Goal: Task Accomplishment & Management: Manage account settings

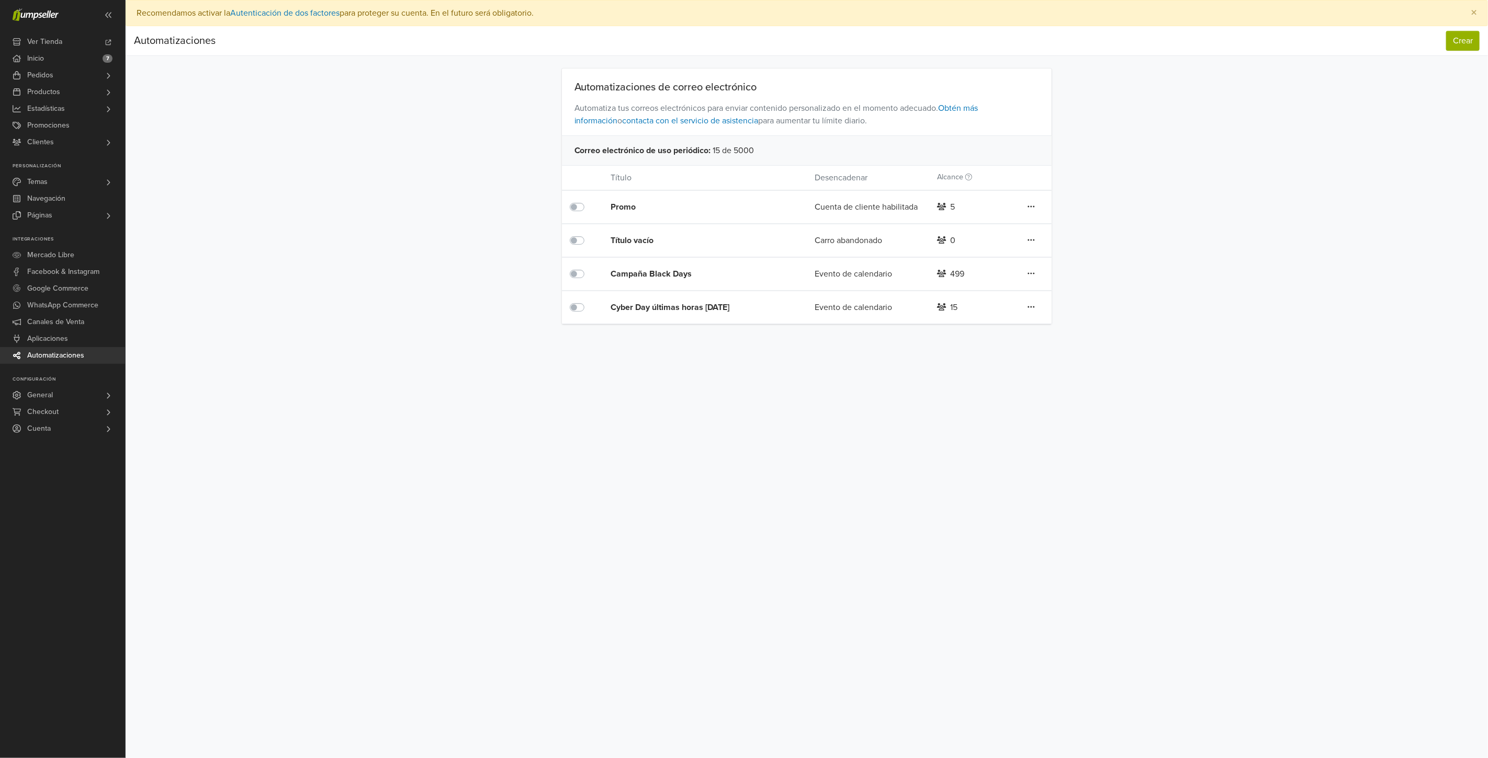
click at [67, 358] on span "Automatizaciones" at bounding box center [55, 355] width 57 height 17
drag, startPoint x: 949, startPoint y: 305, endPoint x: 974, endPoint y: 303, distance: 25.7
click at [974, 303] on div "15" at bounding box center [970, 307] width 82 height 13
drag, startPoint x: 958, startPoint y: 306, endPoint x: 946, endPoint y: 308, distance: 12.7
click at [946, 308] on div "15" at bounding box center [970, 307] width 82 height 13
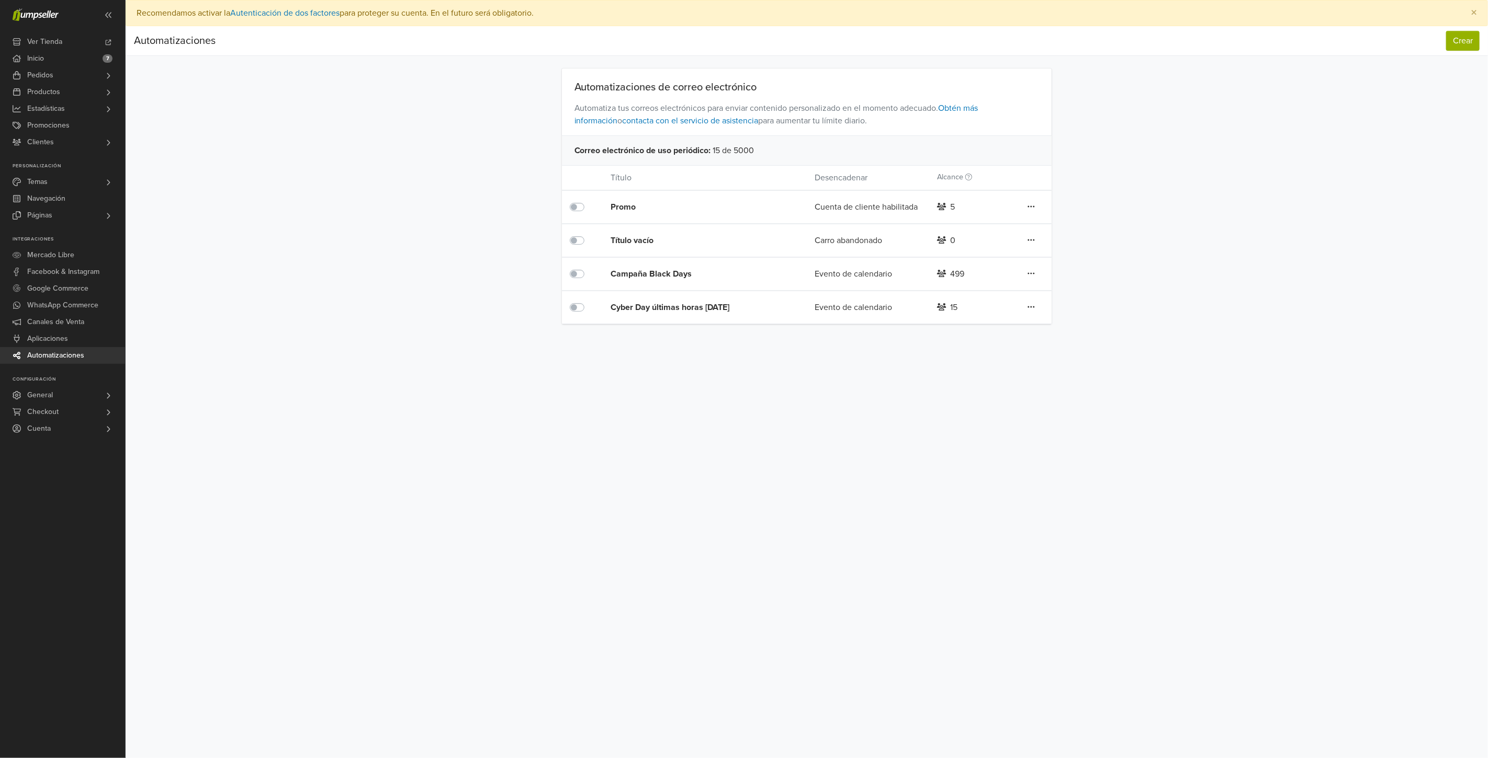
click at [714, 301] on div "Cyber Day últimas horas [DATE]" at bounding box center [691, 307] width 163 height 13
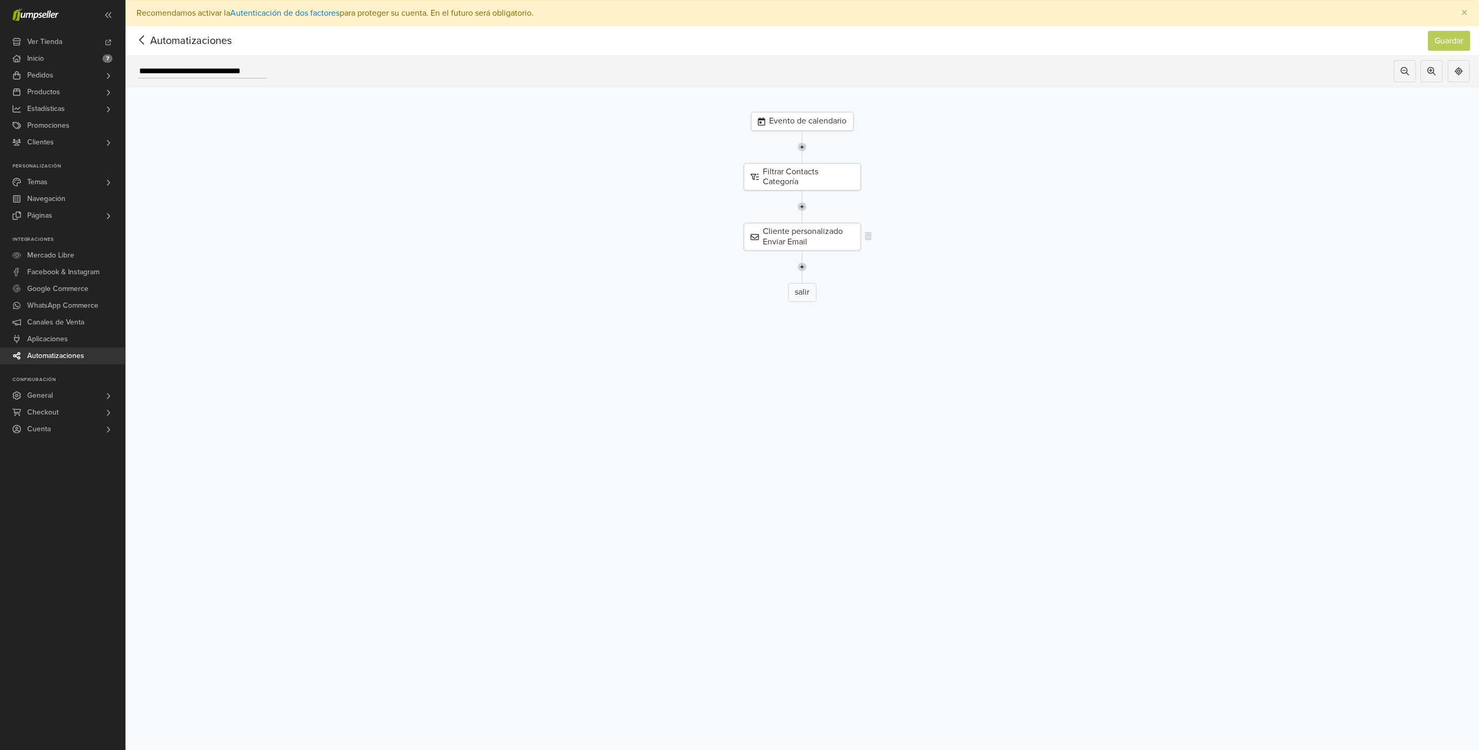
click at [842, 232] on div "Cliente personalizado Enviar Email" at bounding box center [802, 236] width 117 height 27
click at [1453, 122] on p "Cambiar" at bounding box center [1442, 125] width 26 height 11
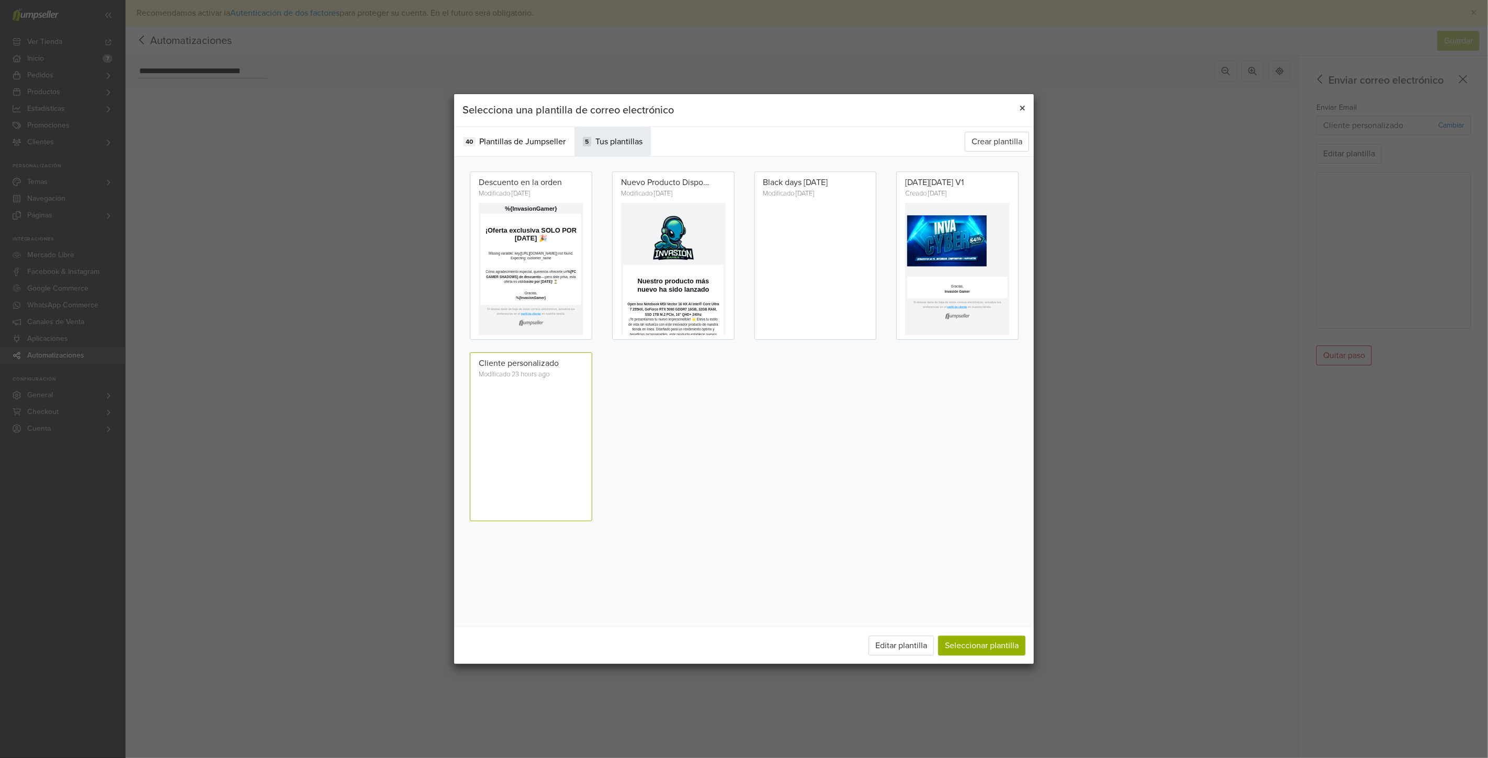
click at [1028, 102] on button "×" at bounding box center [1022, 108] width 23 height 29
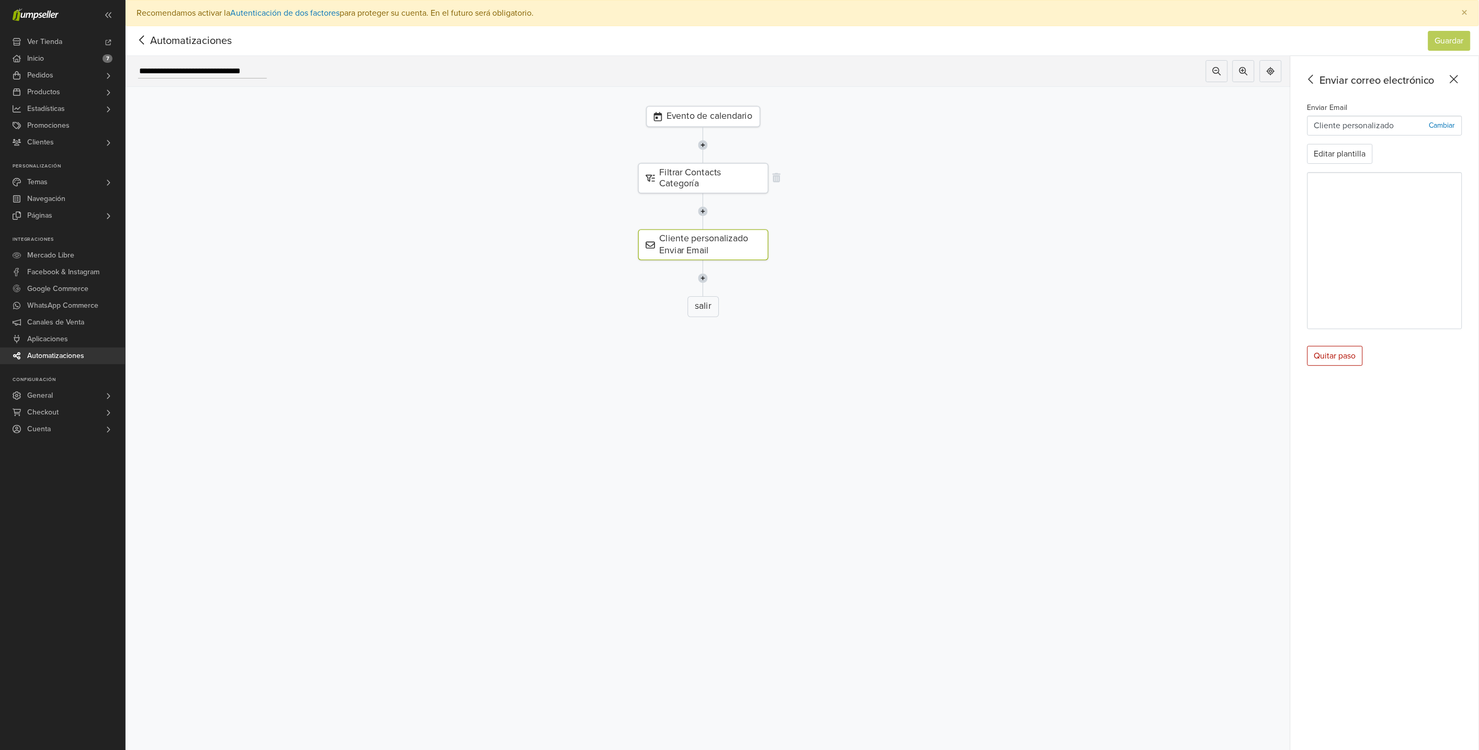
click at [748, 174] on div "Filtrar Contacts Categoría" at bounding box center [703, 178] width 130 height 30
click at [1461, 168] on div at bounding box center [1452, 167] width 19 height 19
click at [1461, 123] on div at bounding box center [1452, 125] width 19 height 19
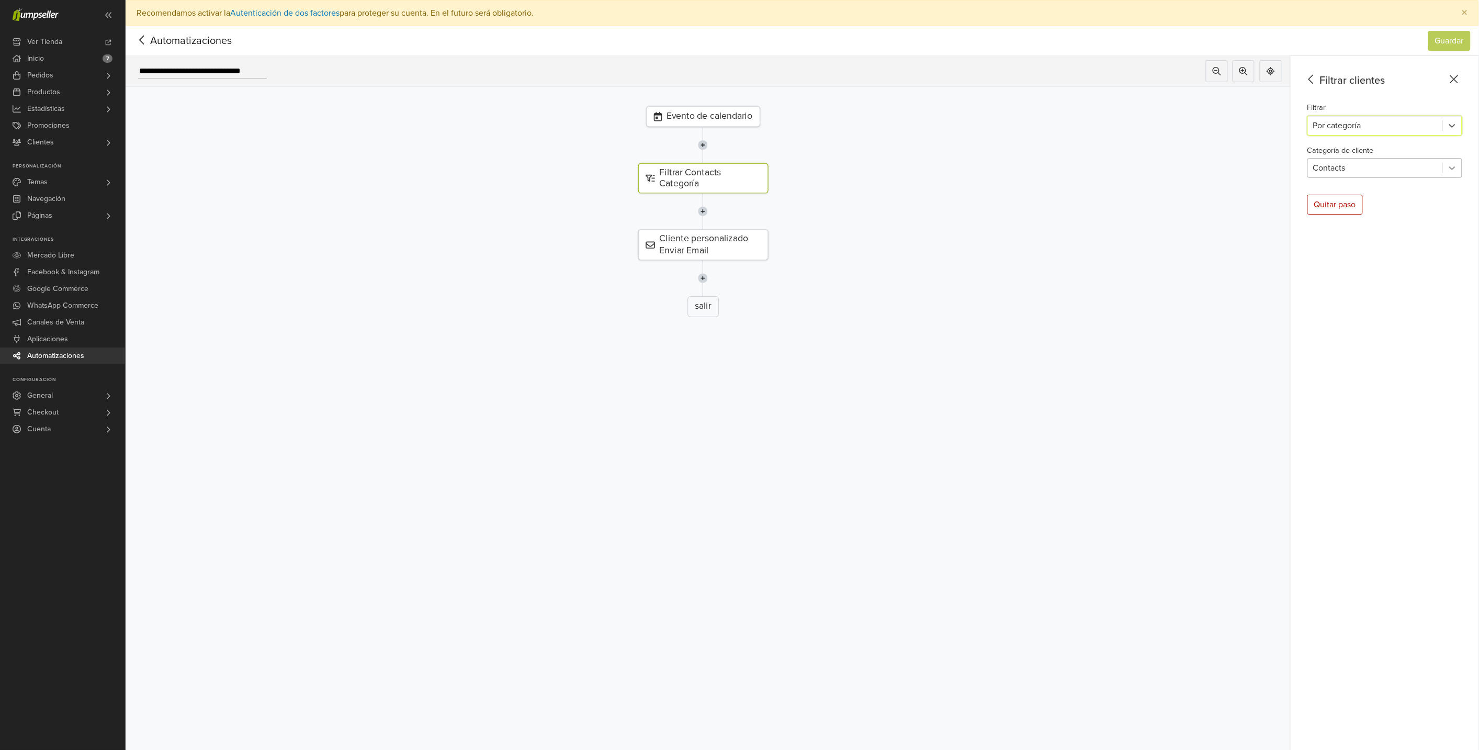
click at [1457, 171] on icon at bounding box center [1452, 168] width 10 height 10
click at [1457, 173] on icon at bounding box center [1452, 168] width 10 height 10
click at [1454, 129] on div at bounding box center [1452, 125] width 19 height 19
click at [1377, 171] on div "Por vista" at bounding box center [1384, 173] width 155 height 21
click at [1456, 165] on icon at bounding box center [1452, 168] width 10 height 10
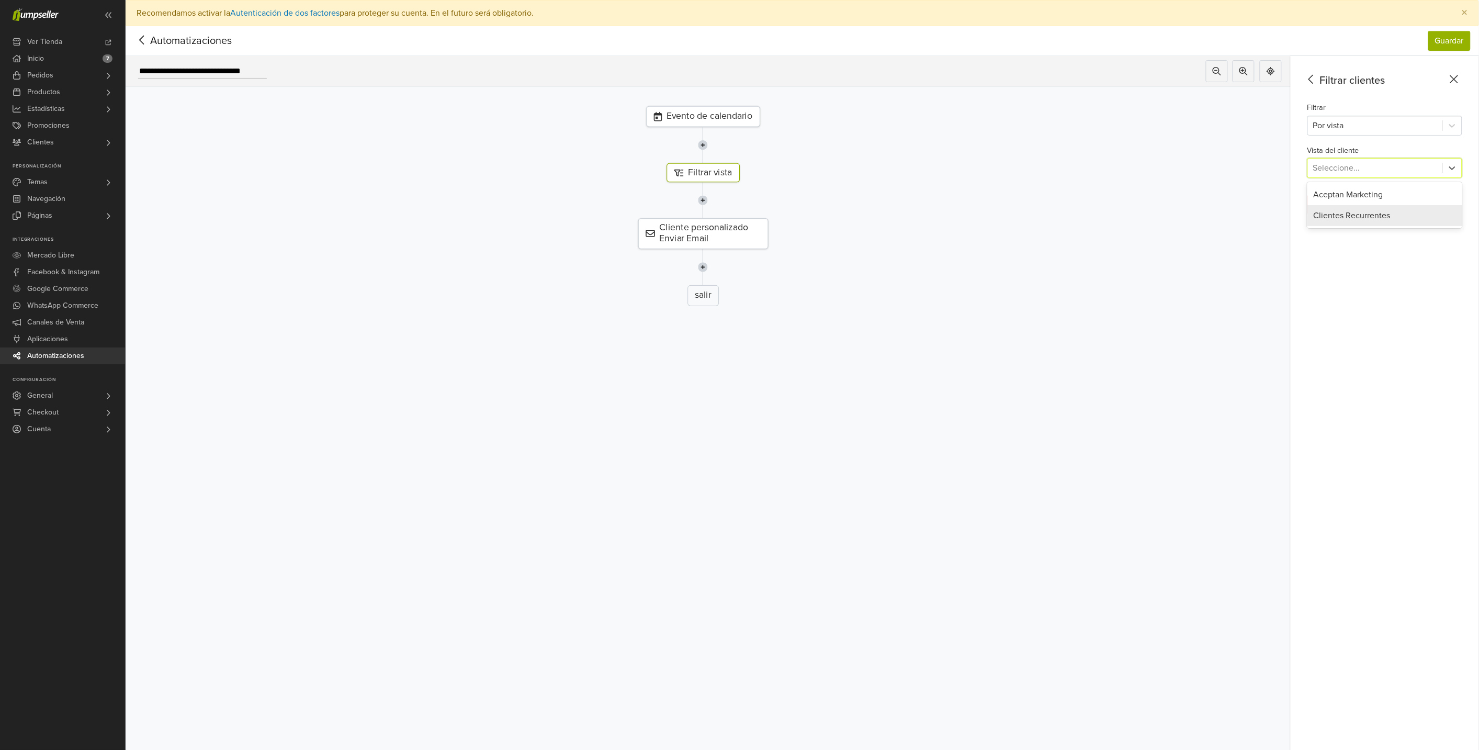
click at [1408, 217] on div "Clientes Recurrentes" at bounding box center [1384, 215] width 155 height 21
click at [1470, 40] on button "Guardar" at bounding box center [1449, 41] width 42 height 20
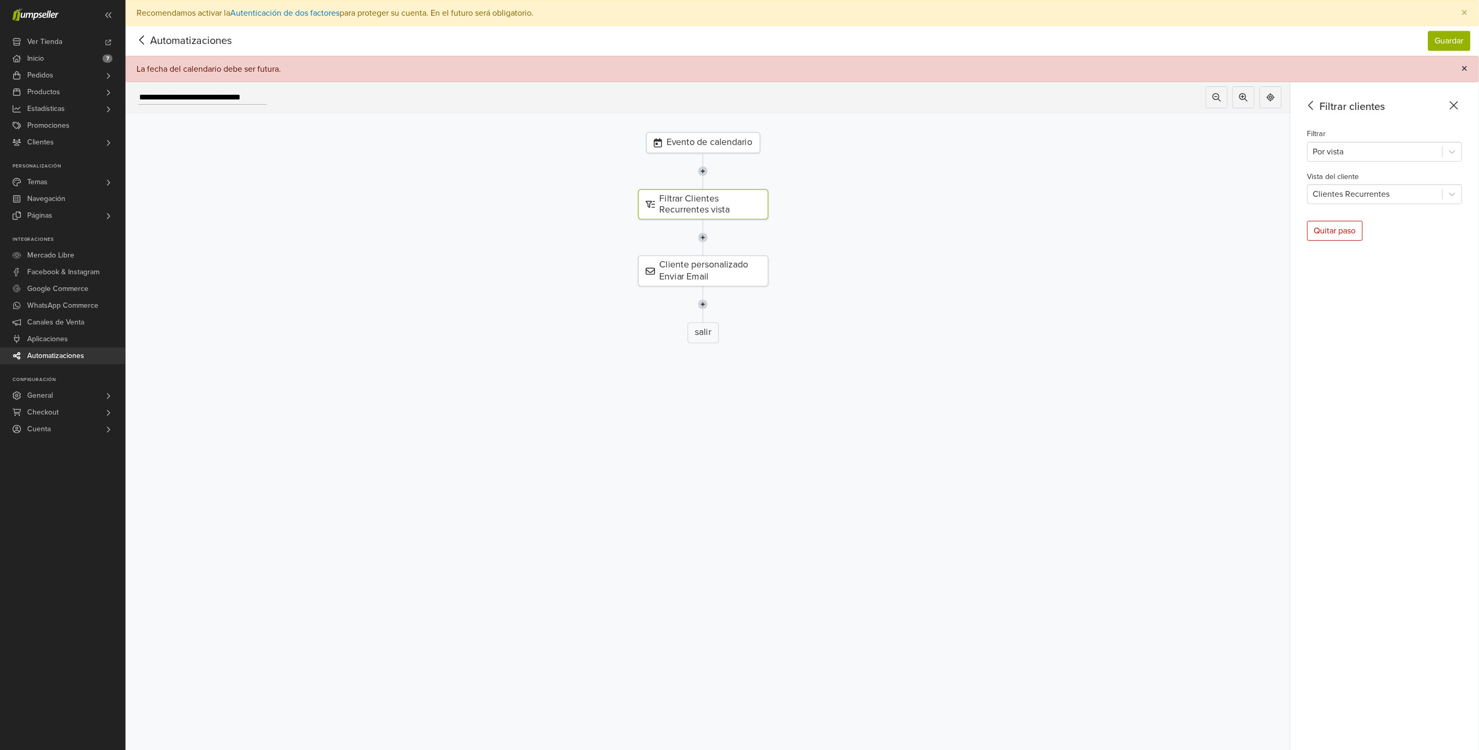
click at [1468, 64] on span "×" at bounding box center [1464, 68] width 6 height 15
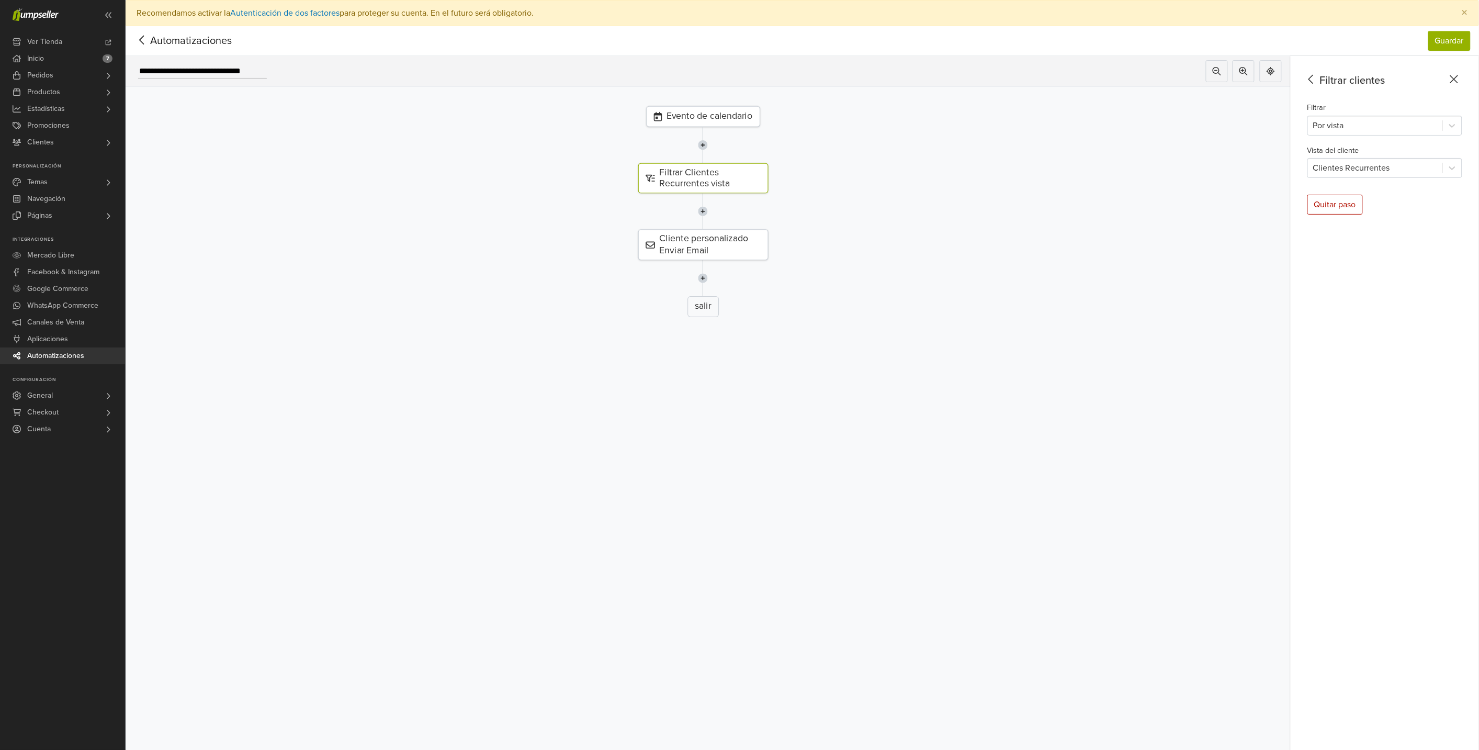
click at [720, 106] on div "Evento de calendario Filtrar Clientes Recurrentes vista Cliente personalizado E…" at bounding box center [703, 436] width 1294 height 717
click at [726, 114] on div "Evento de calendario" at bounding box center [703, 116] width 114 height 21
click at [1352, 126] on input "**********" at bounding box center [1384, 129] width 155 height 20
click at [1196, 213] on div at bounding box center [703, 212] width 1312 height 36
click at [1384, 371] on div "**********" at bounding box center [1384, 416] width 188 height 720
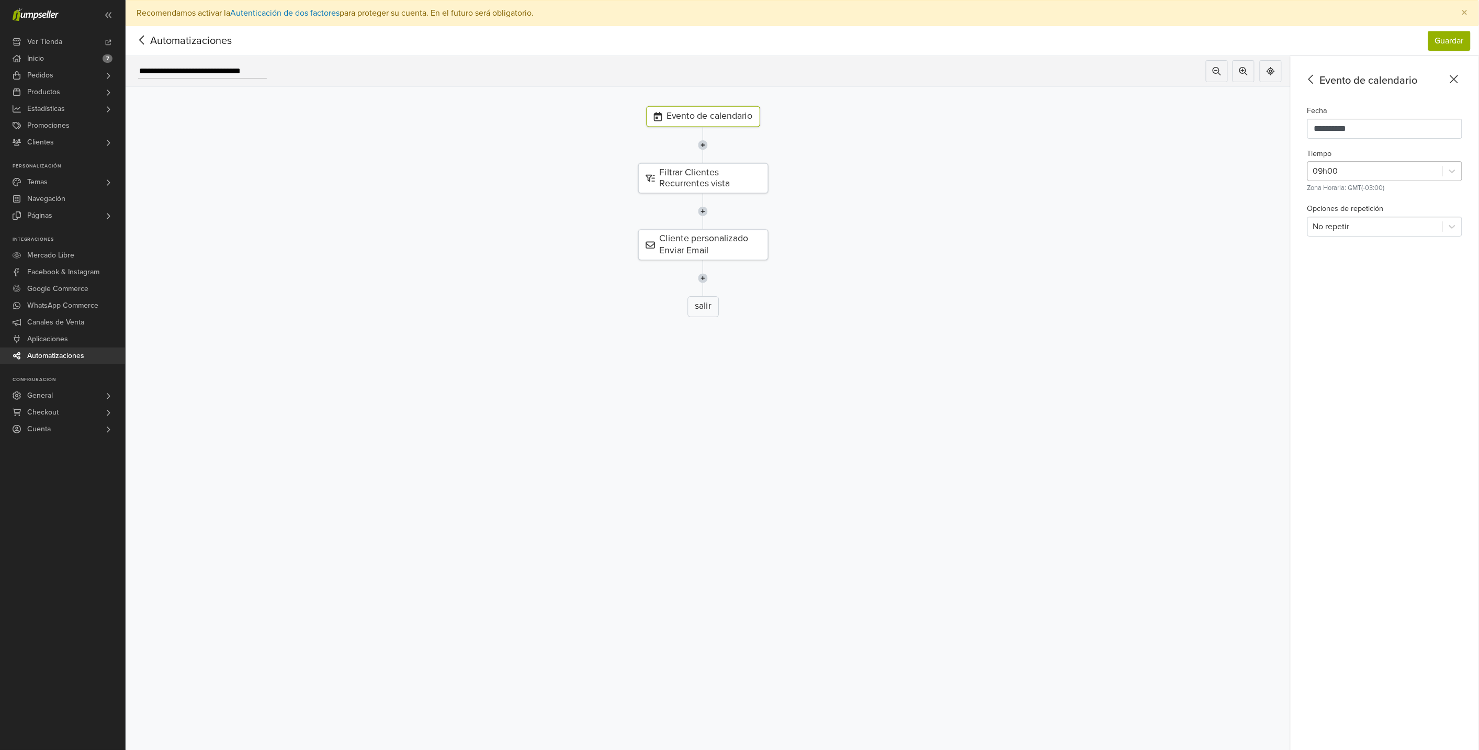
click at [1435, 169] on div at bounding box center [1375, 171] width 124 height 15
click at [1357, 304] on div "22h00" at bounding box center [1384, 309] width 155 height 21
click at [1460, 41] on button "Guardar" at bounding box center [1449, 41] width 42 height 20
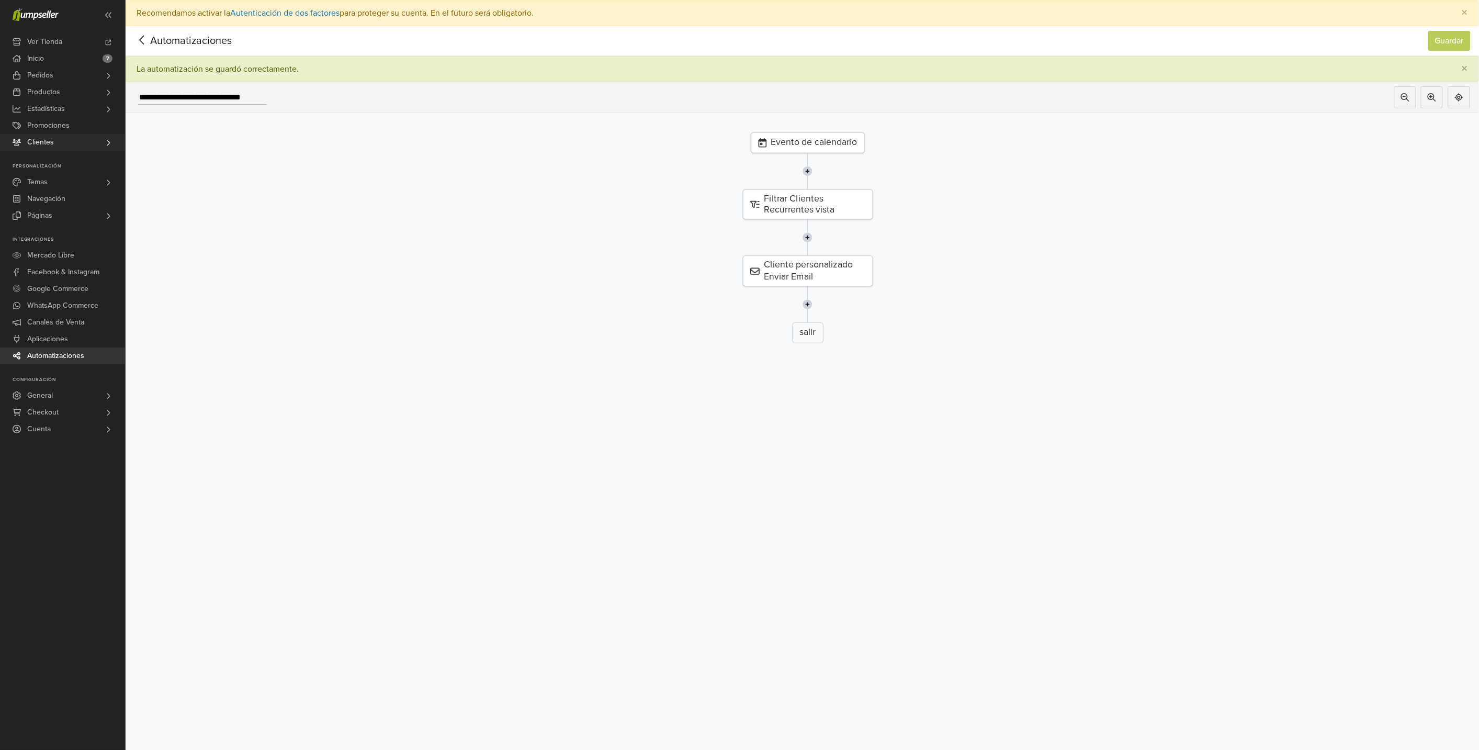
click at [49, 142] on span "Clientes" at bounding box center [40, 142] width 27 height 17
click at [75, 161] on span "Todos los Clientes" at bounding box center [59, 157] width 60 height 13
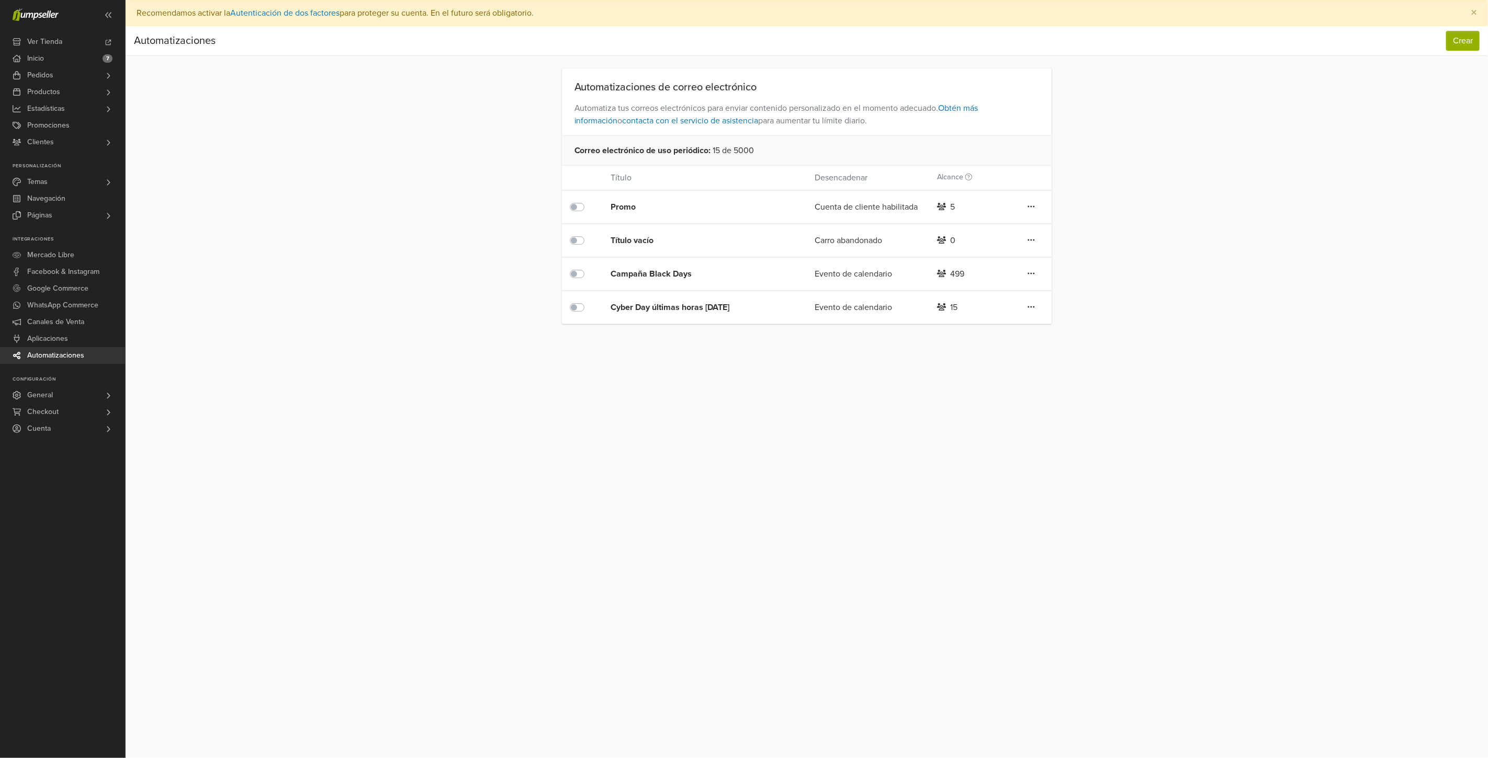
click at [709, 305] on div "Cyber Day últimas horas [DATE]" at bounding box center [691, 307] width 163 height 13
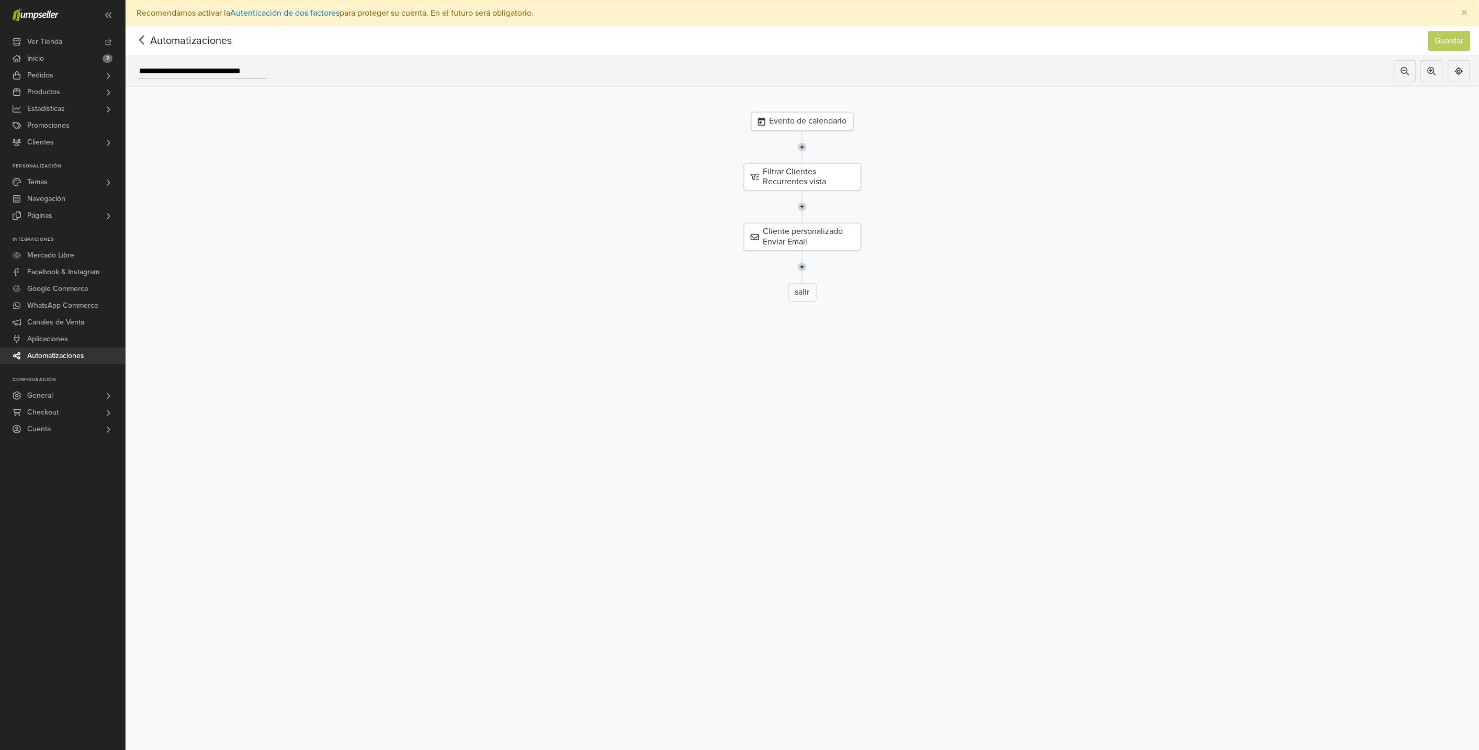
click at [829, 124] on div "Evento de calendario" at bounding box center [802, 121] width 103 height 19
click at [713, 181] on div "Filtrar Clientes Recurrentes vista" at bounding box center [708, 176] width 117 height 27
click at [1442, 118] on div "Por vista" at bounding box center [1375, 125] width 134 height 19
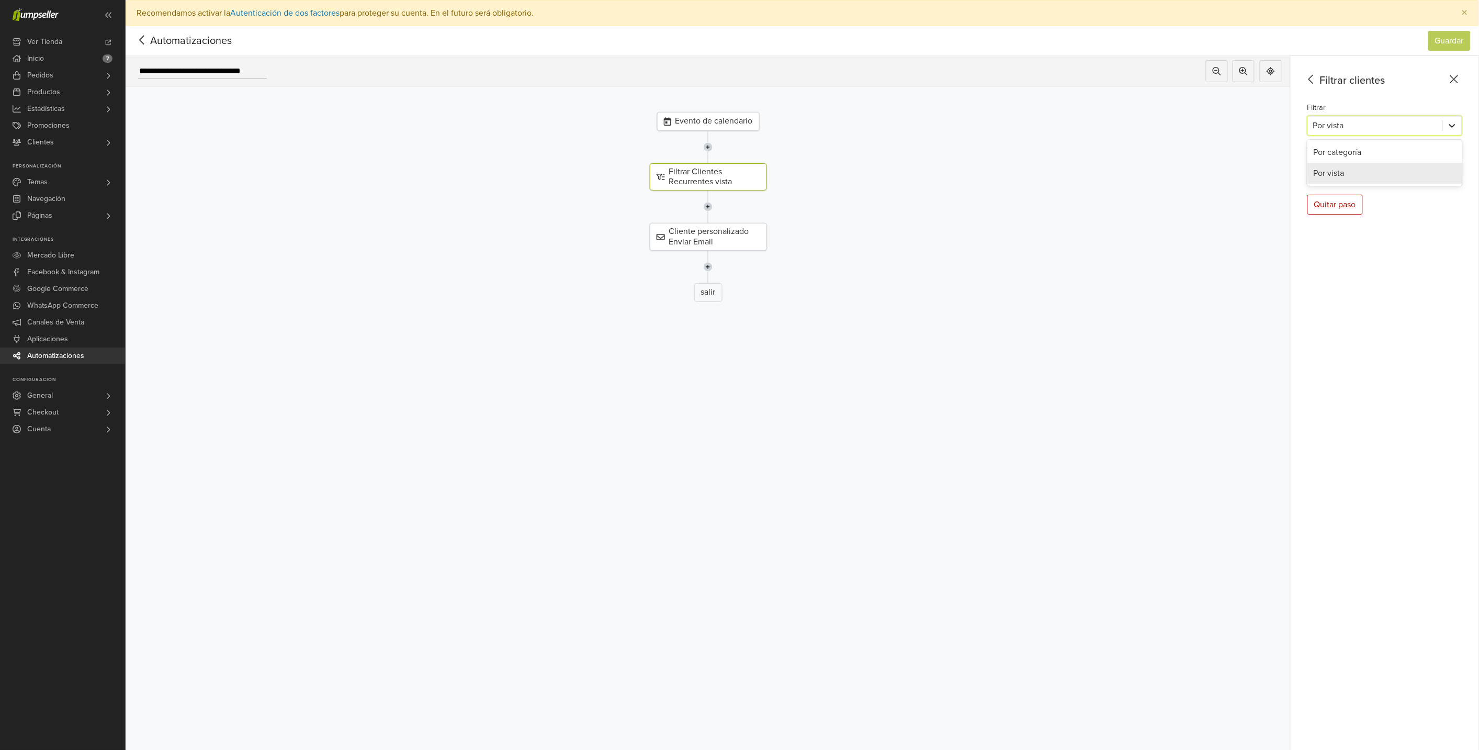
click at [1457, 120] on icon at bounding box center [1452, 125] width 10 height 10
click at [1457, 121] on icon at bounding box center [1452, 125] width 10 height 10
click at [1462, 171] on div "Por vista" at bounding box center [1384, 173] width 155 height 21
click at [1457, 171] on icon at bounding box center [1452, 168] width 10 height 10
click at [1402, 194] on div "Aceptan Marketing" at bounding box center [1384, 194] width 155 height 21
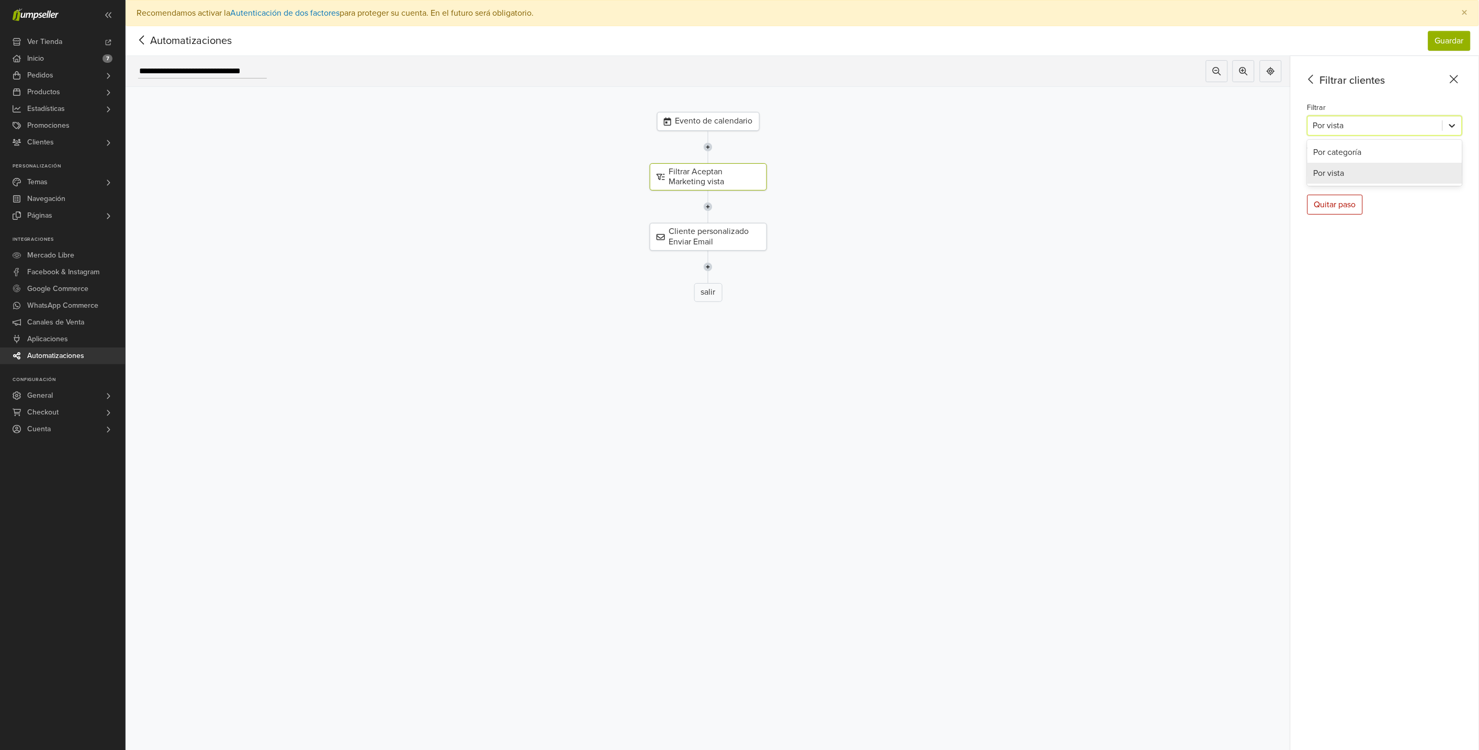
click at [1457, 122] on icon at bounding box center [1452, 125] width 10 height 10
click at [1439, 283] on div "Filtrar clientes Filtrar 2 results available. Use Up and Down to choose options…" at bounding box center [1384, 416] width 188 height 720
click at [1468, 33] on button "Guardar" at bounding box center [1449, 41] width 42 height 20
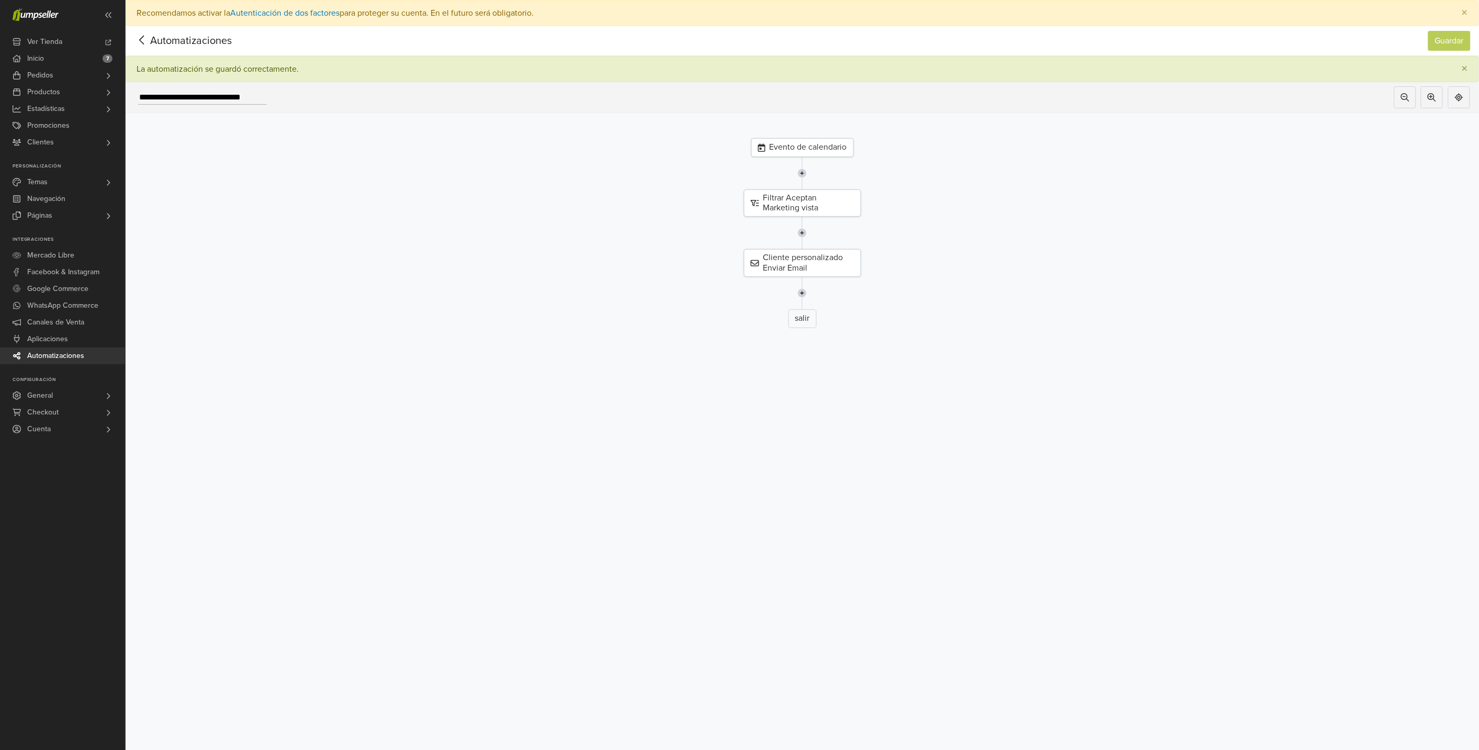
click at [838, 149] on div "Evento de calendario" at bounding box center [802, 147] width 103 height 19
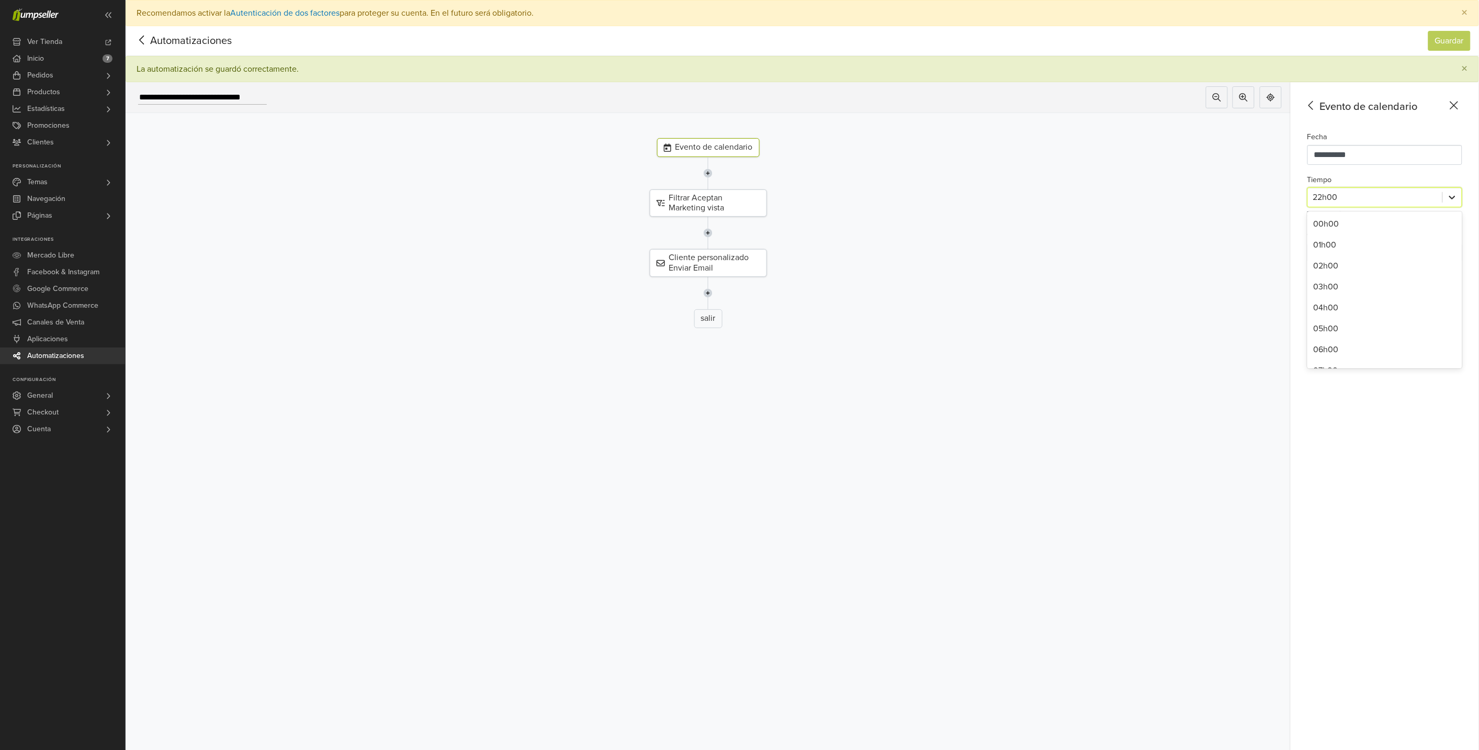
click at [1457, 195] on icon at bounding box center [1452, 197] width 10 height 10
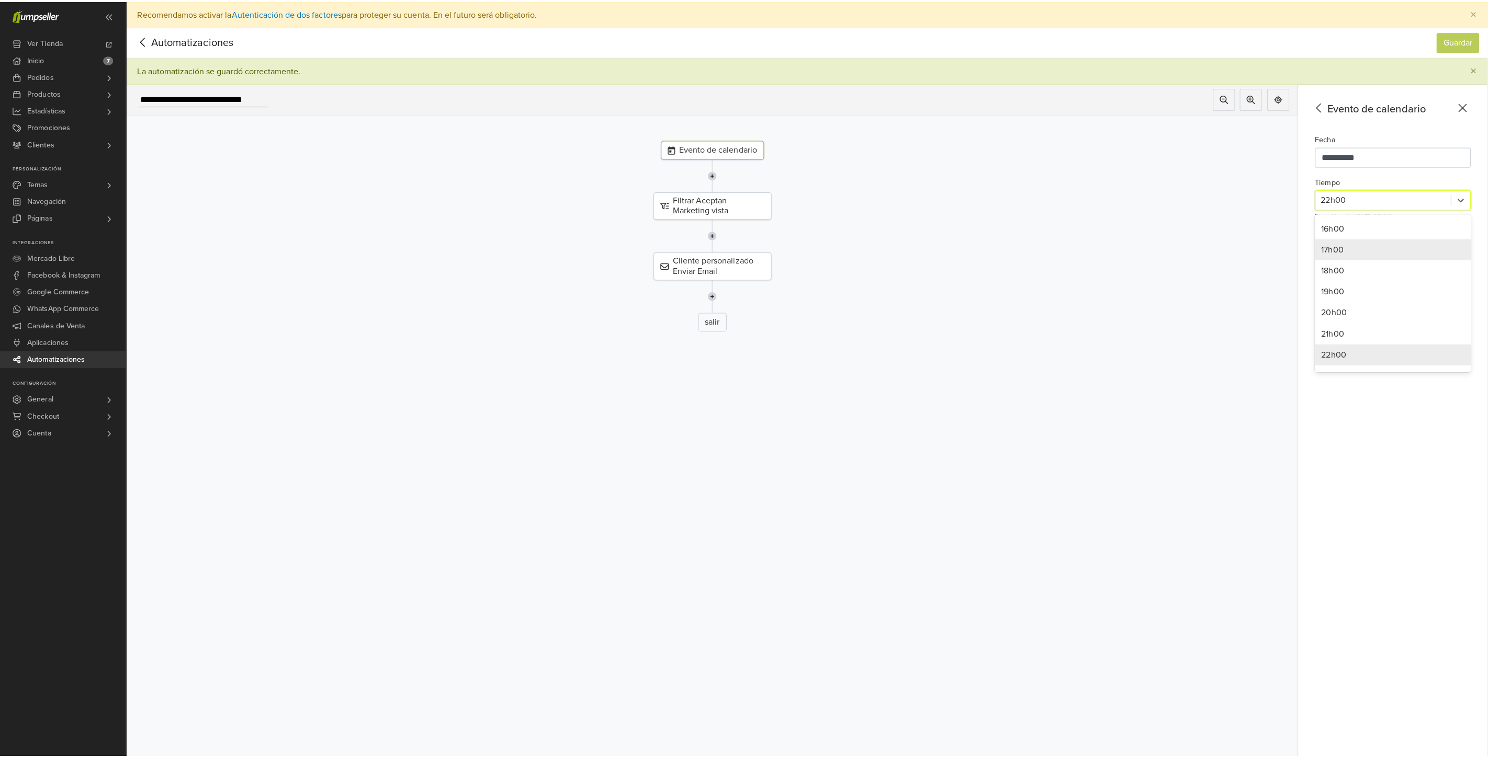
scroll to position [349, 0]
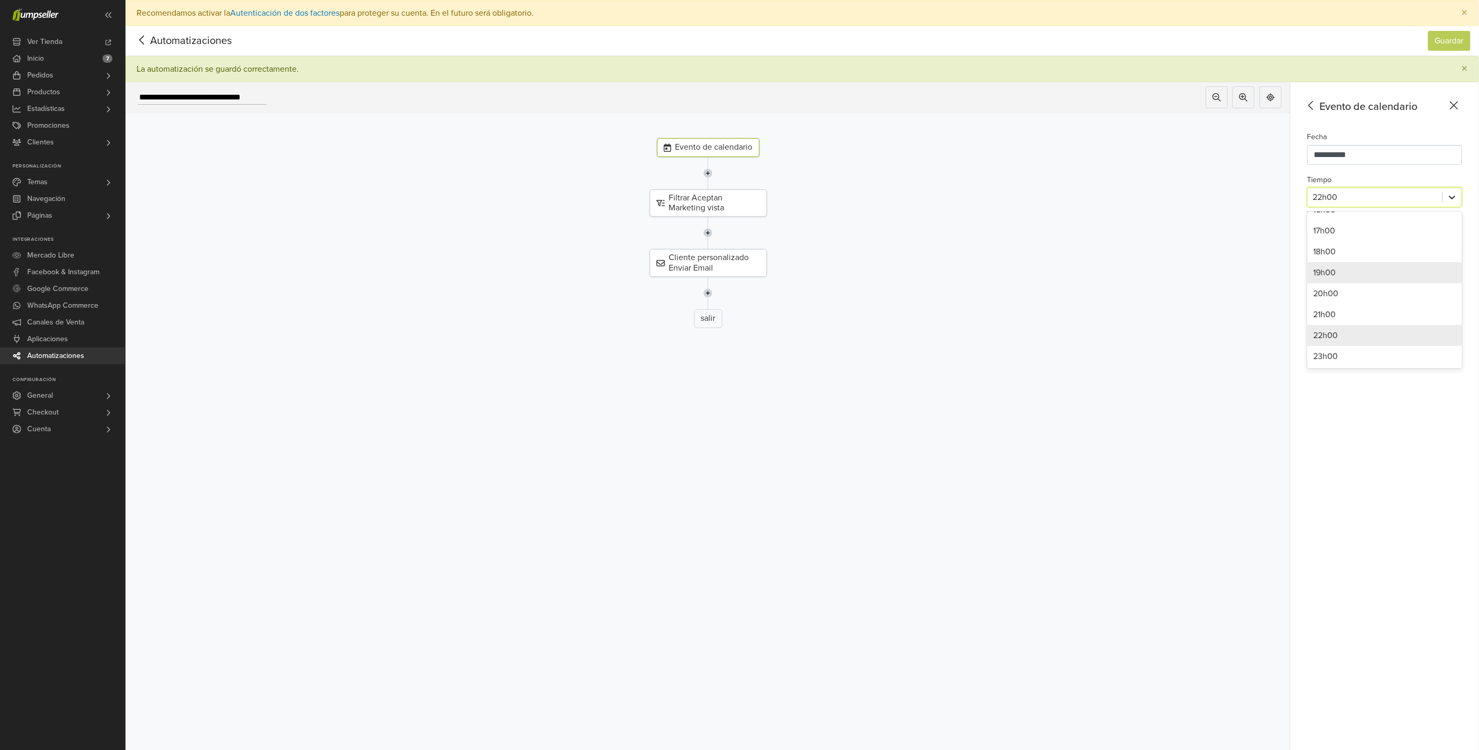
click at [1461, 203] on div at bounding box center [1452, 197] width 19 height 19
click at [1369, 152] on input "**********" at bounding box center [1384, 155] width 155 height 20
drag, startPoint x: 1379, startPoint y: 150, endPoint x: 1259, endPoint y: 140, distance: 121.3
click at [1259, 140] on div "**********" at bounding box center [802, 442] width 1353 height 720
type input "**********"
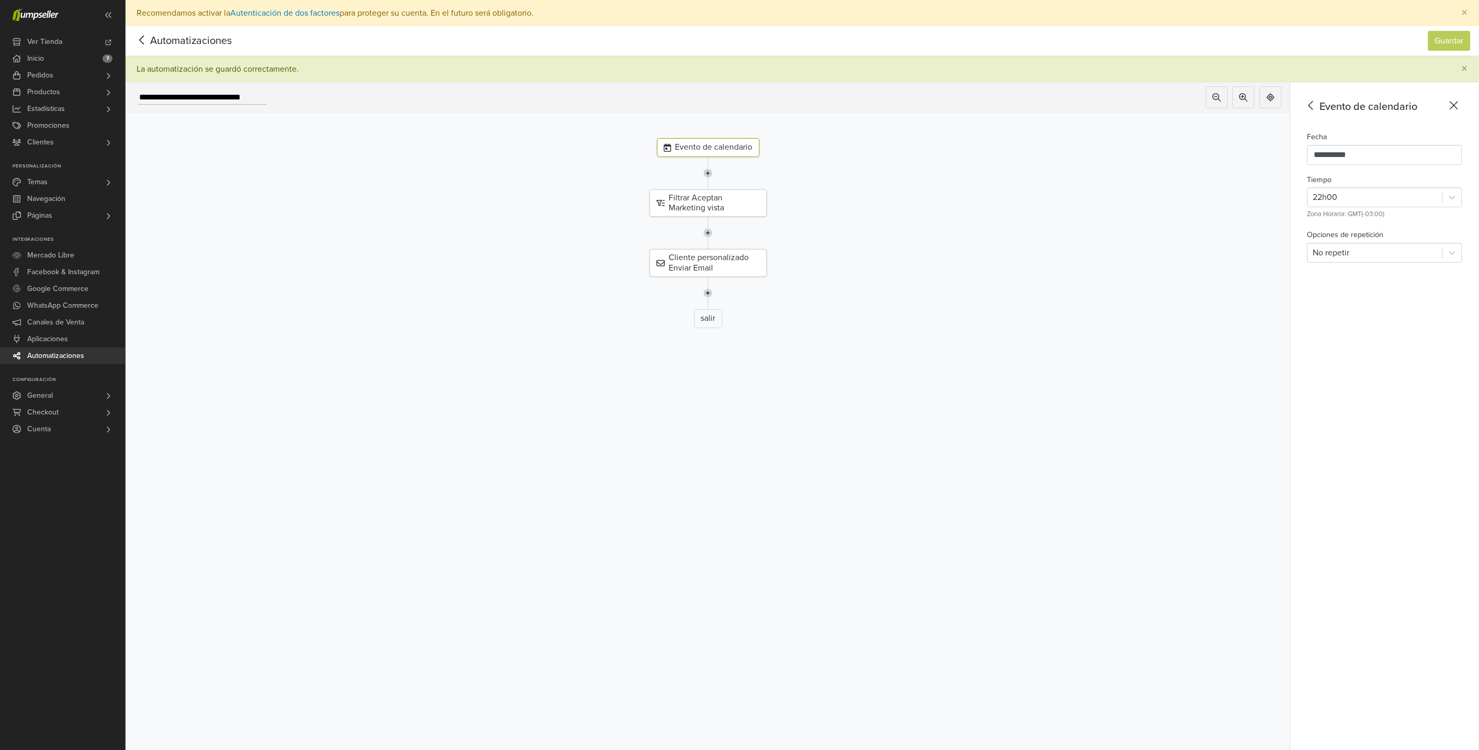
click at [1404, 472] on div "**********" at bounding box center [1384, 442] width 188 height 720
click at [1469, 66] on button "×" at bounding box center [1464, 68] width 27 height 25
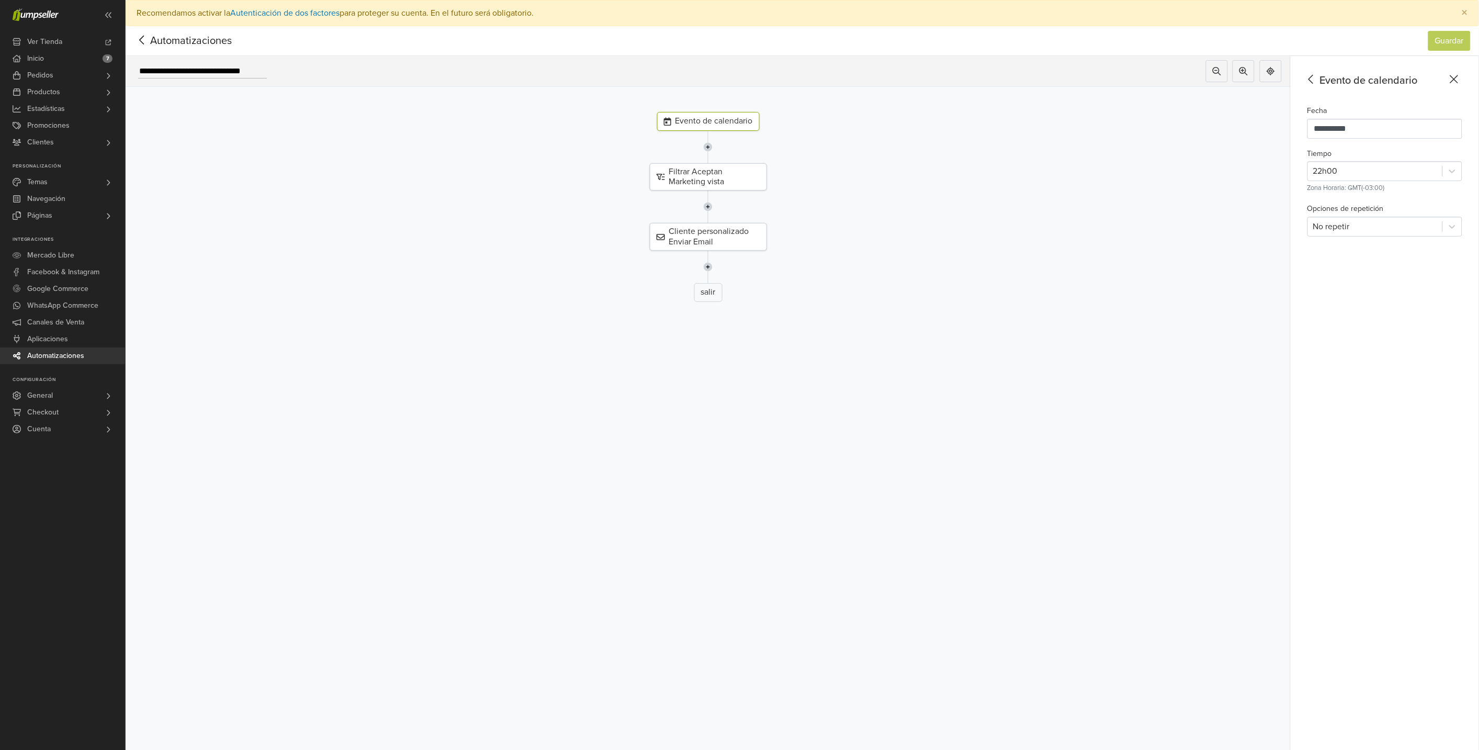
click at [161, 29] on nav "Automatizaciones Guardar Automatizaciones Guardar" at bounding box center [802, 41] width 1353 height 30
click at [153, 38] on span "Automatizaciones" at bounding box center [175, 41] width 82 height 16
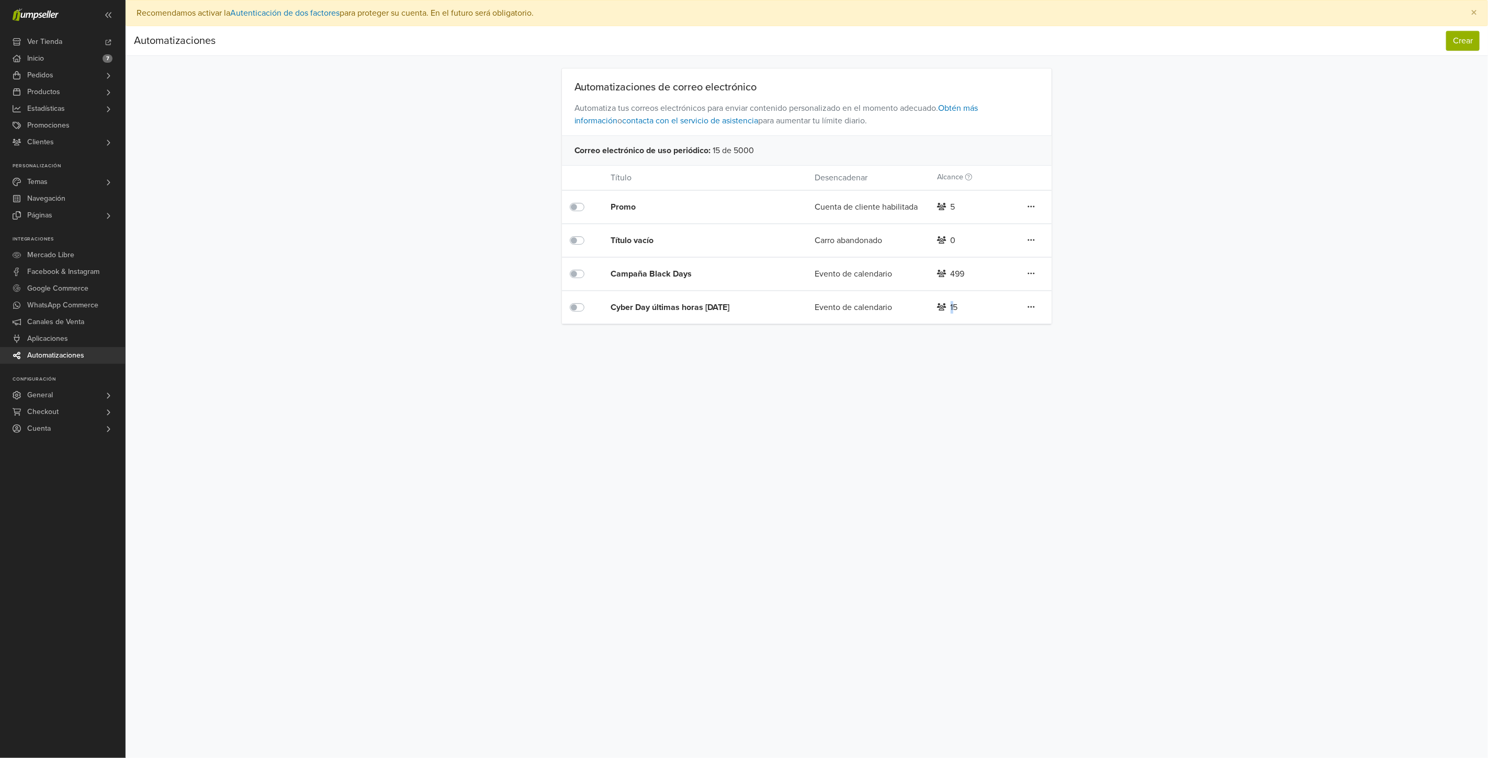
drag, startPoint x: 953, startPoint y: 305, endPoint x: 959, endPoint y: 306, distance: 6.4
click at [959, 306] on div "15" at bounding box center [970, 307] width 82 height 13
click at [991, 385] on div "Preferencias Suscripción Salir × Recomendamos activar la Autenticación de dos f…" at bounding box center [807, 379] width 1362 height 758
click at [1033, 308] on icon at bounding box center [1030, 307] width 7 height 8
click at [1096, 332] on div "Preferencias Suscripción Salir × Recomendamos activar la Autenticación de dos f…" at bounding box center [807, 379] width 1362 height 758
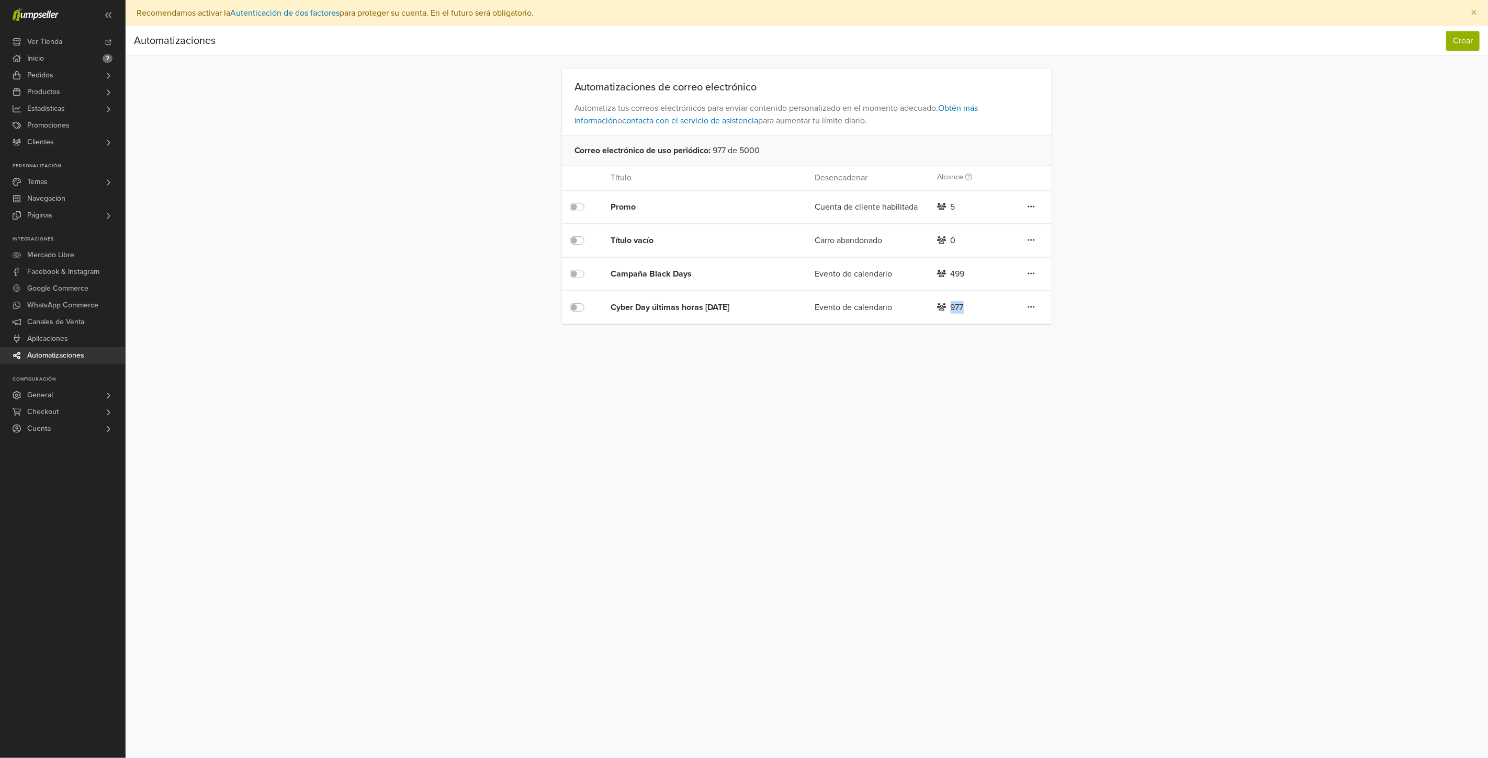
drag, startPoint x: 968, startPoint y: 306, endPoint x: 961, endPoint y: 304, distance: 7.1
click at [961, 304] on div "977" at bounding box center [970, 307] width 82 height 13
click at [959, 378] on div "Preferencias Suscripción Salir × Recomendamos activar la Autenticación de dos f…" at bounding box center [807, 379] width 1362 height 758
drag, startPoint x: 949, startPoint y: 303, endPoint x: 961, endPoint y: 305, distance: 12.7
click at [961, 305] on div "977" at bounding box center [970, 307] width 82 height 13
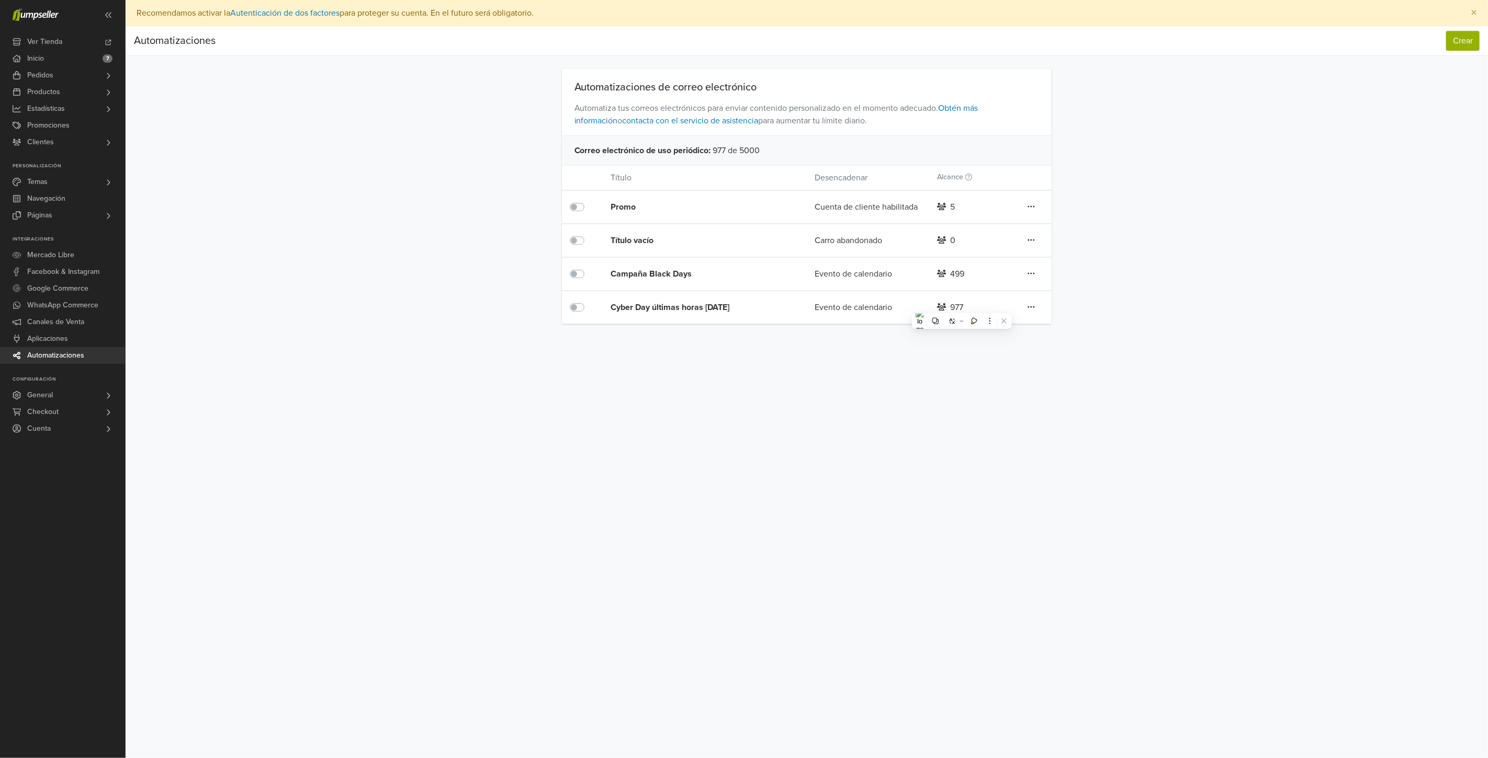
click at [947, 394] on div "Preferencias Suscripción Salir × Recomendamos activar la Autenticación de dos f…" at bounding box center [807, 379] width 1362 height 758
